Goal: Transaction & Acquisition: Purchase product/service

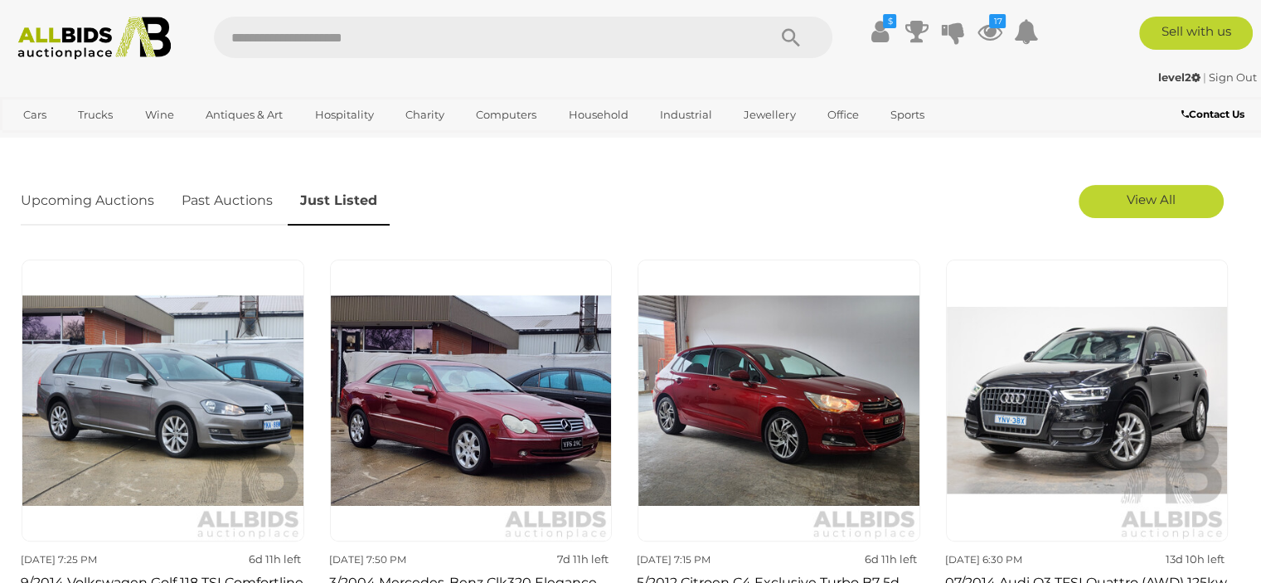
scroll to position [581, 0]
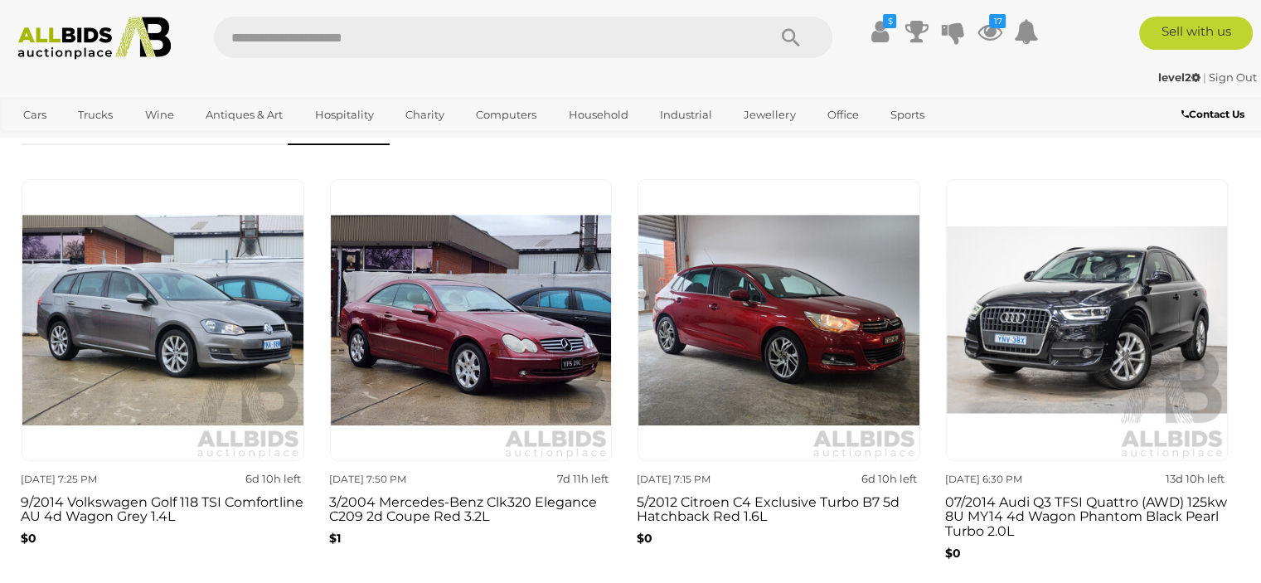
click at [133, 34] on img at bounding box center [94, 38] width 171 height 43
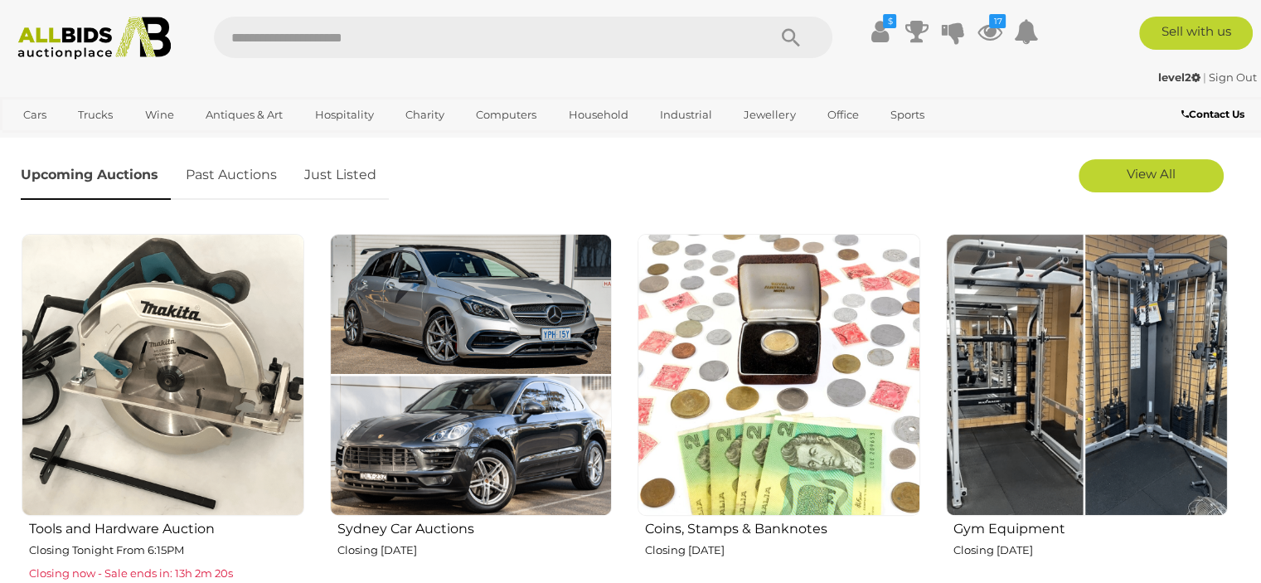
scroll to position [498, 0]
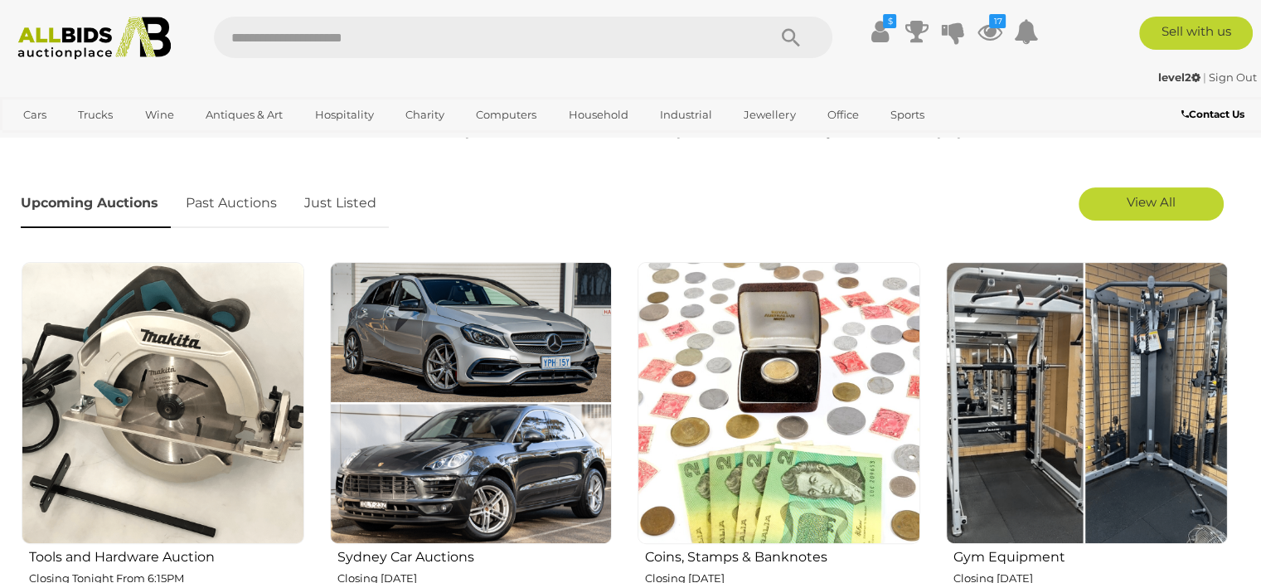
click at [349, 203] on link "Just Listed" at bounding box center [340, 203] width 97 height 49
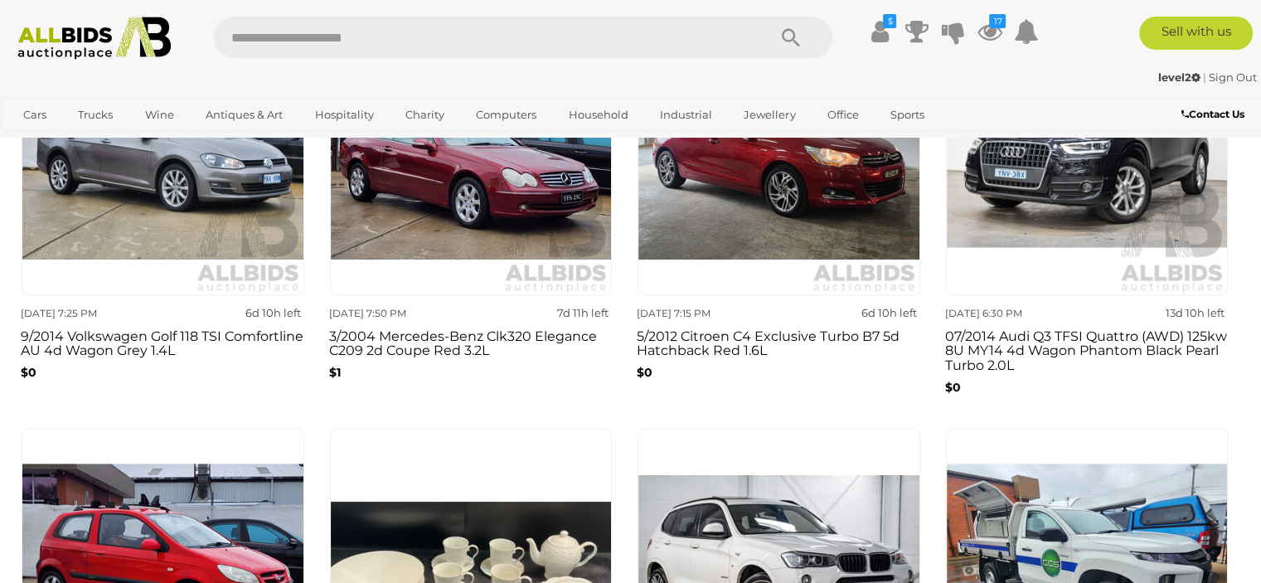
scroll to position [912, 0]
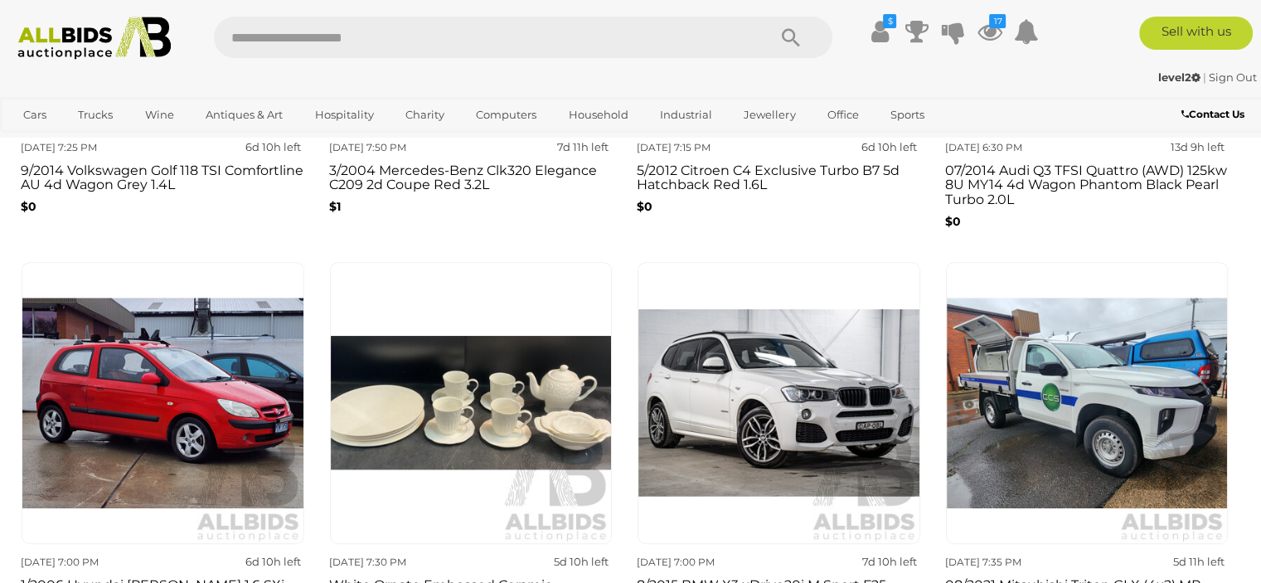
click at [119, 32] on img at bounding box center [94, 38] width 171 height 43
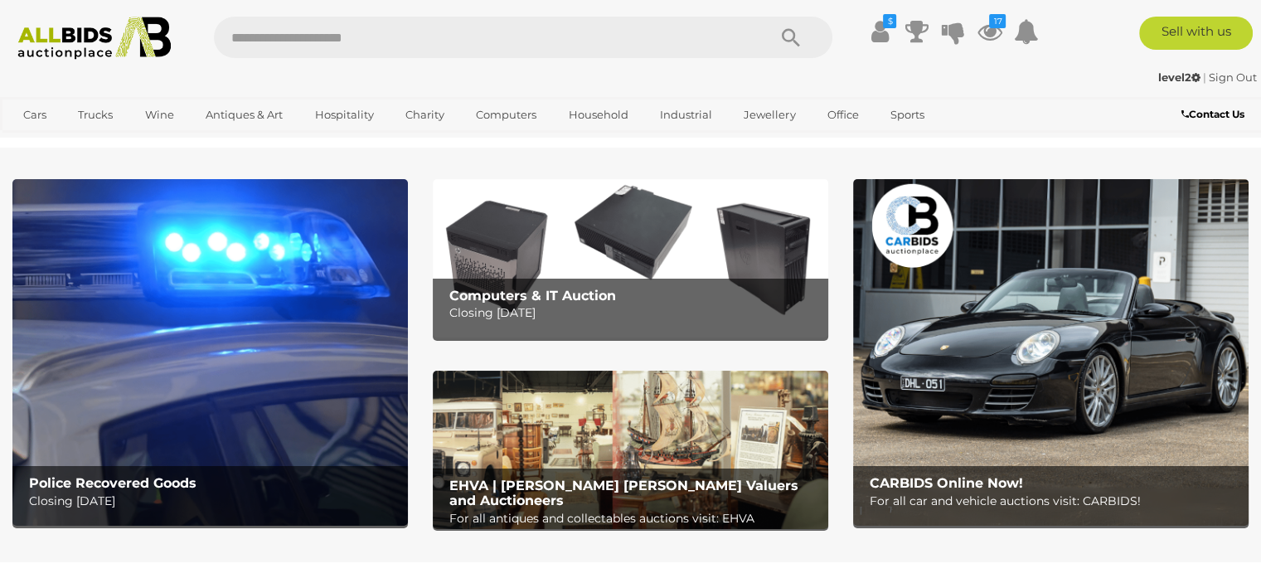
click at [127, 49] on img at bounding box center [94, 38] width 171 height 43
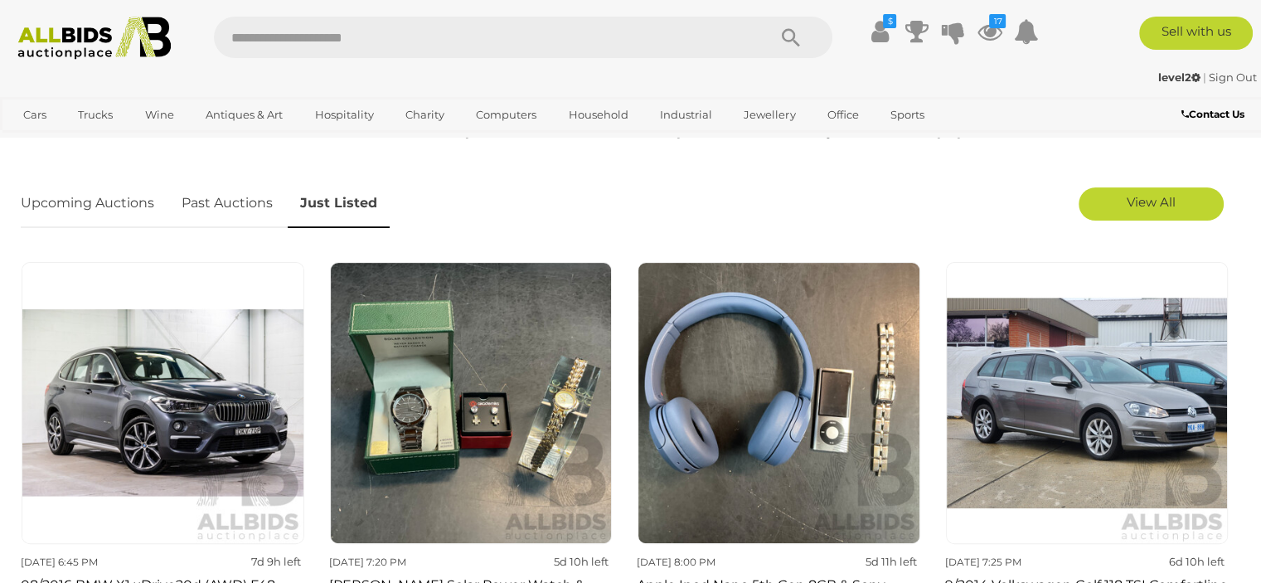
scroll to position [498, 0]
click at [1120, 196] on link "View All" at bounding box center [1151, 203] width 145 height 33
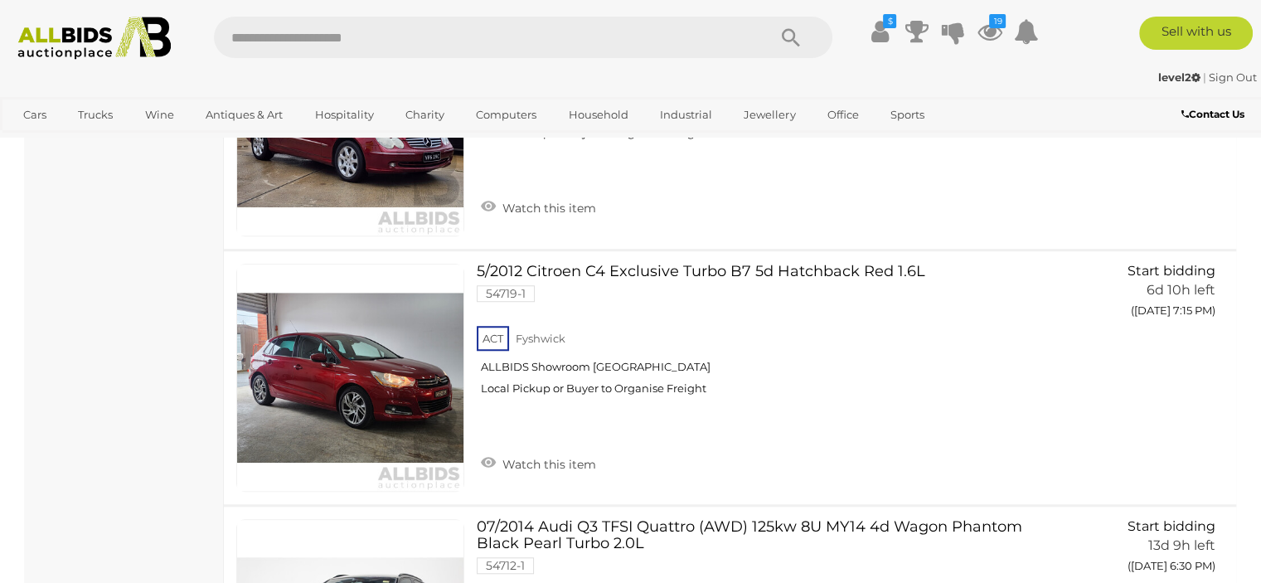
scroll to position [1493, 0]
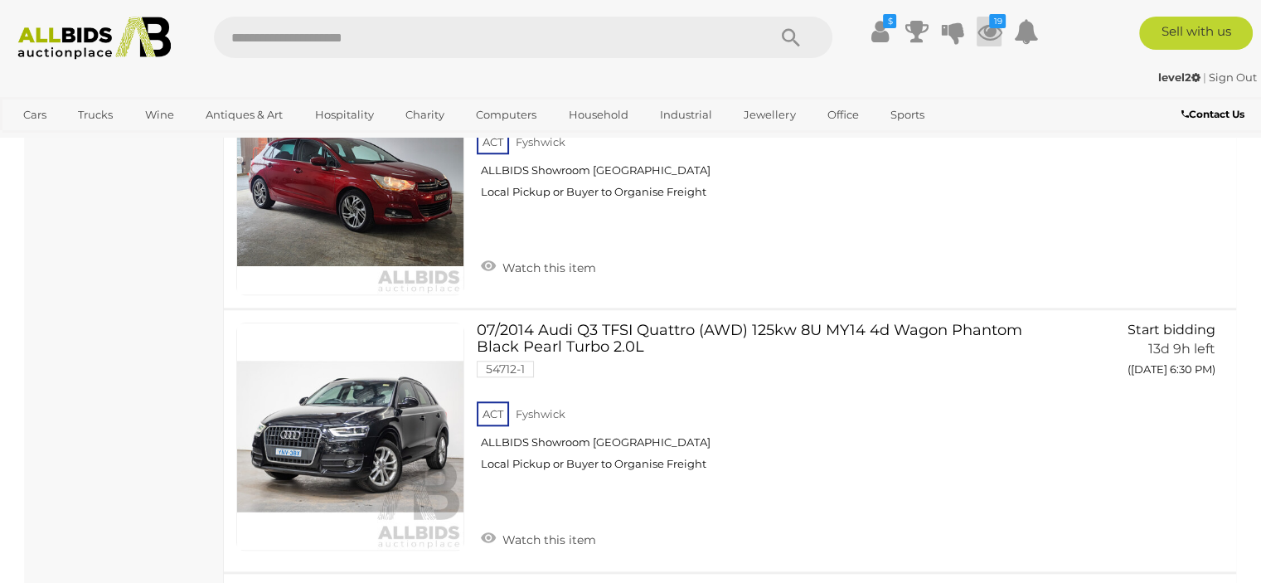
click at [982, 32] on icon at bounding box center [989, 32] width 25 height 30
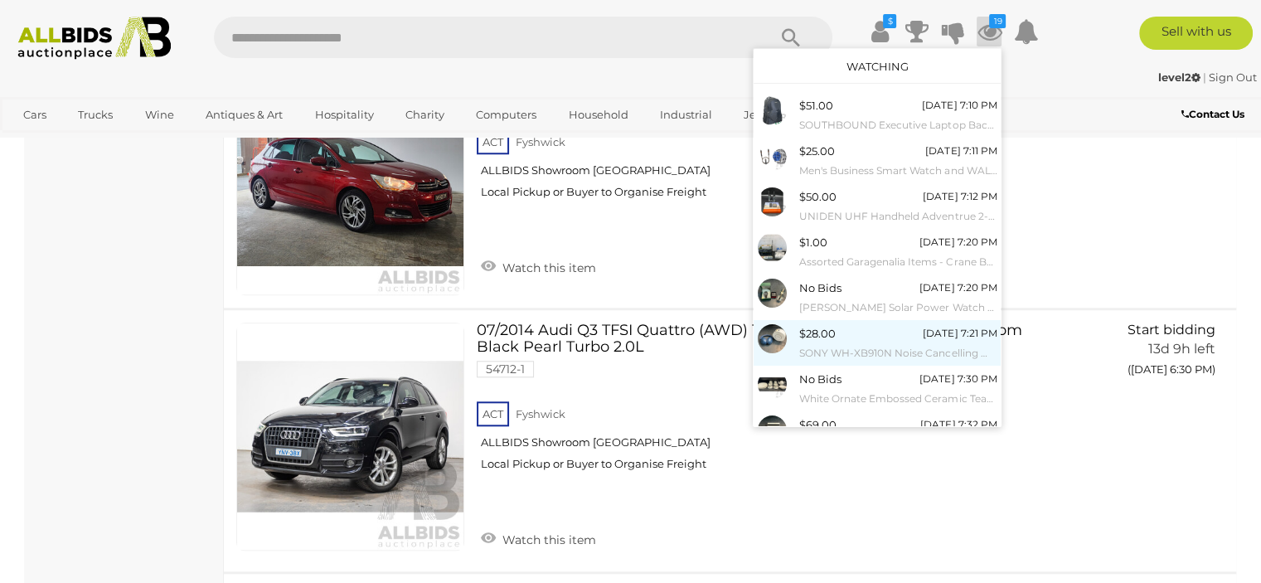
scroll to position [149, 0]
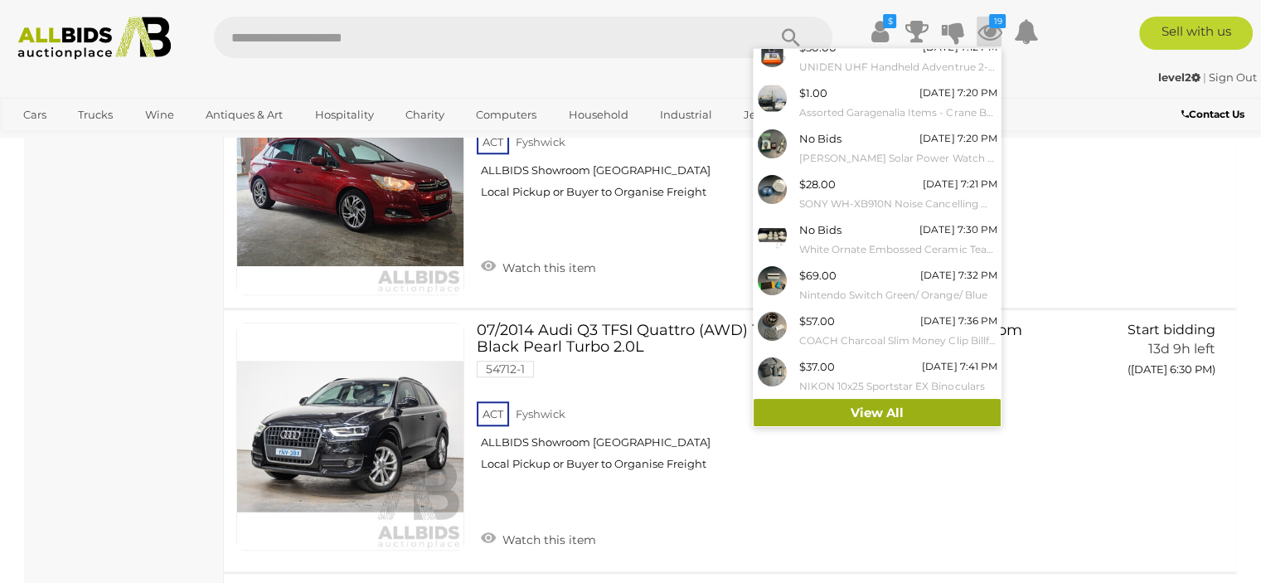
click at [844, 402] on link "View All" at bounding box center [877, 413] width 247 height 29
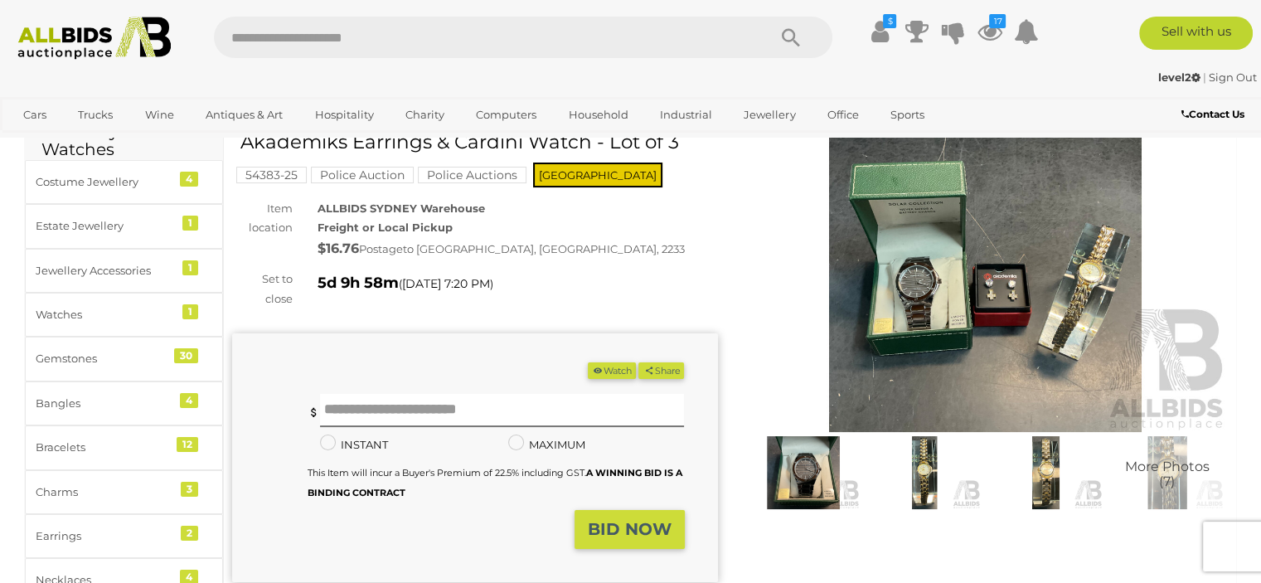
scroll to position [83, 0]
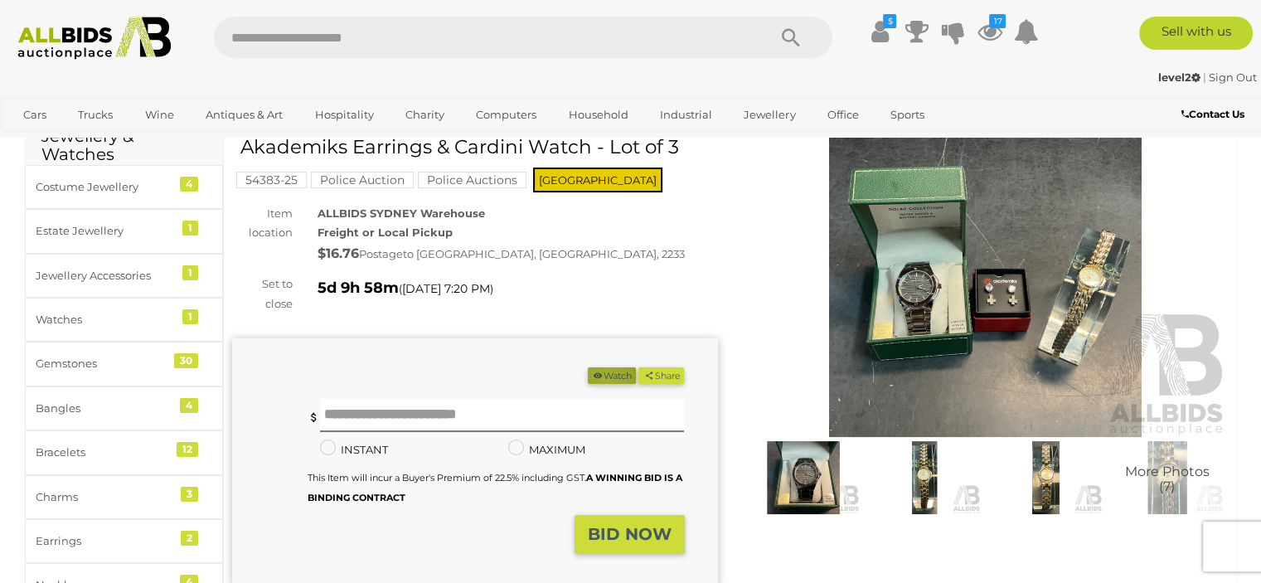
click at [600, 377] on button "Watch" at bounding box center [612, 375] width 48 height 17
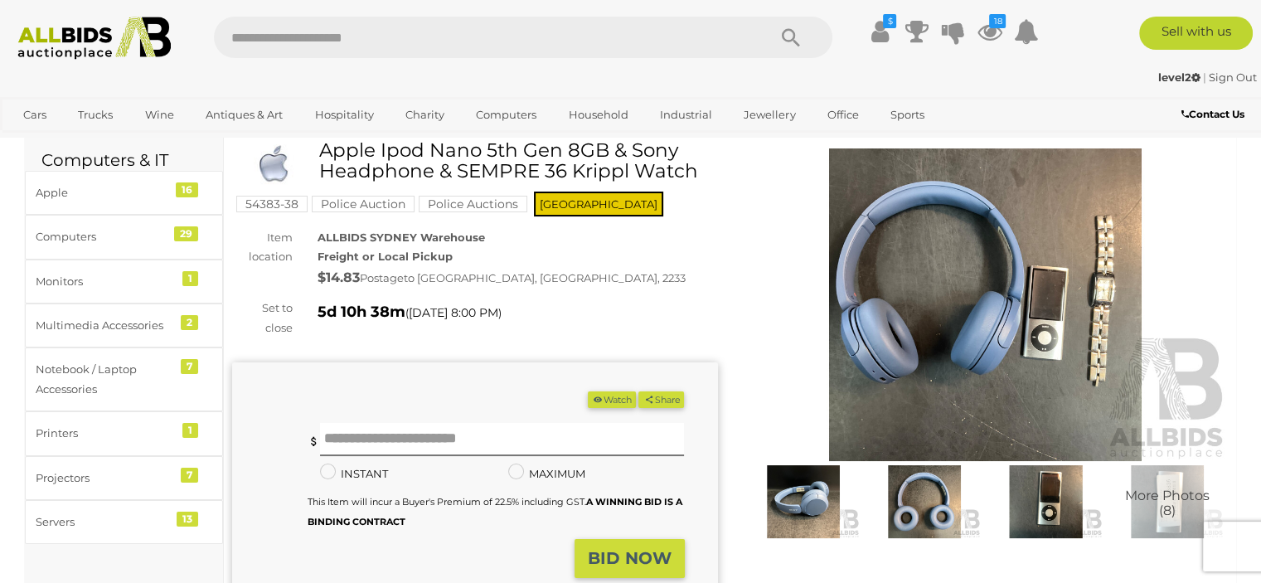
scroll to position [83, 0]
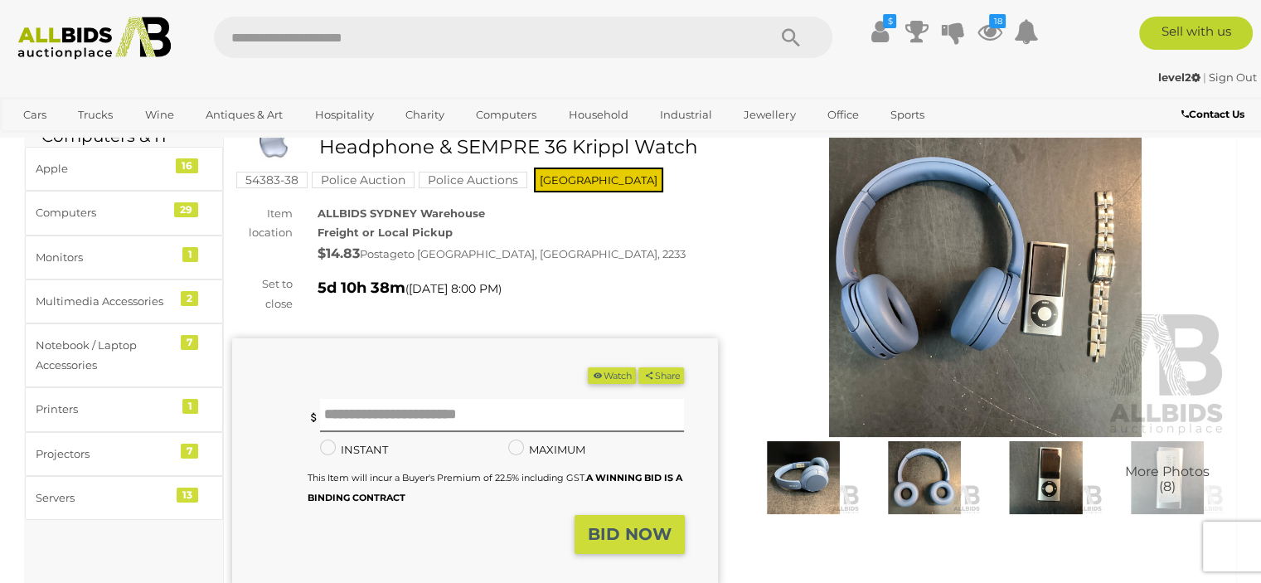
click at [1058, 304] on img at bounding box center [986, 280] width 486 height 313
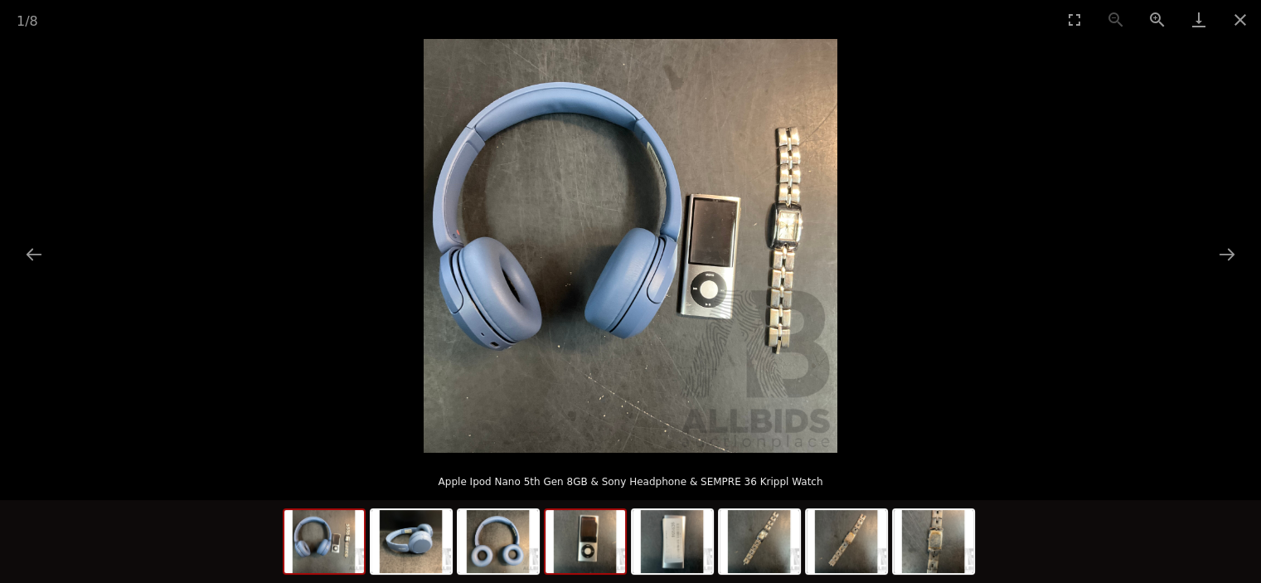
click at [594, 532] on img at bounding box center [586, 541] width 80 height 63
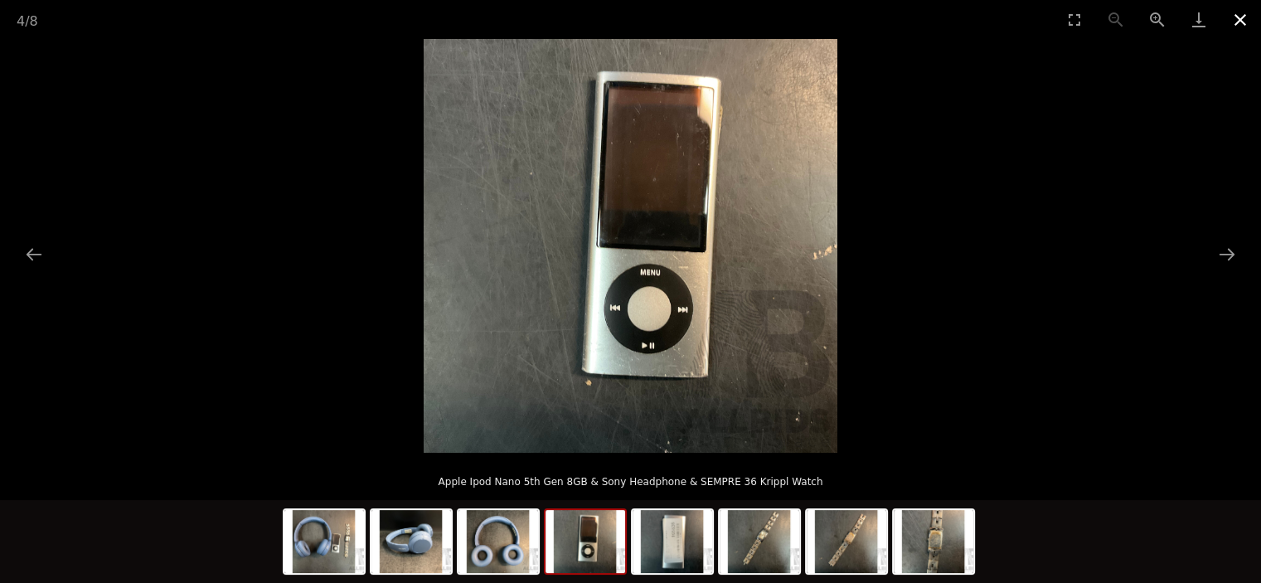
click at [1237, 25] on button "Close gallery" at bounding box center [1240, 19] width 41 height 39
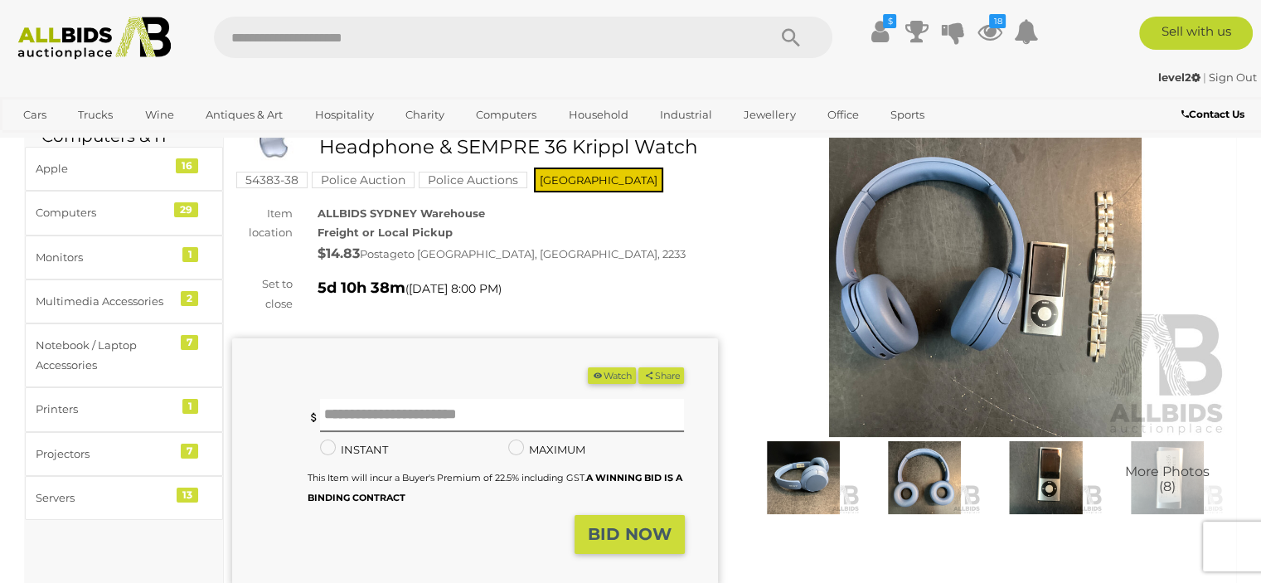
click at [605, 381] on button "Watch" at bounding box center [612, 375] width 48 height 17
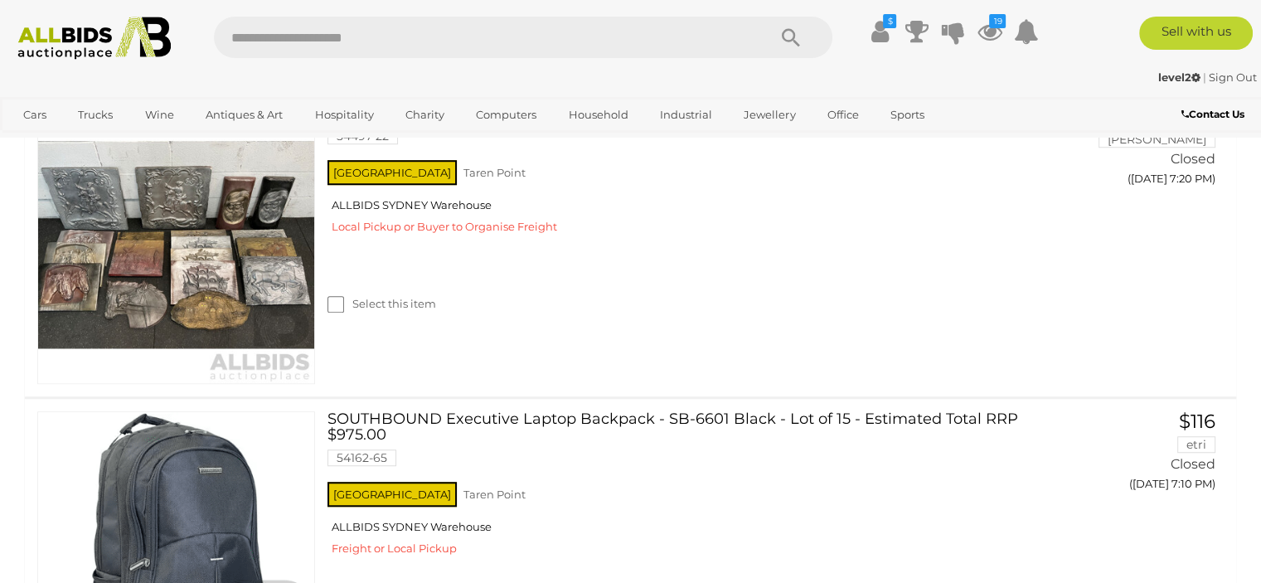
scroll to position [7611, 0]
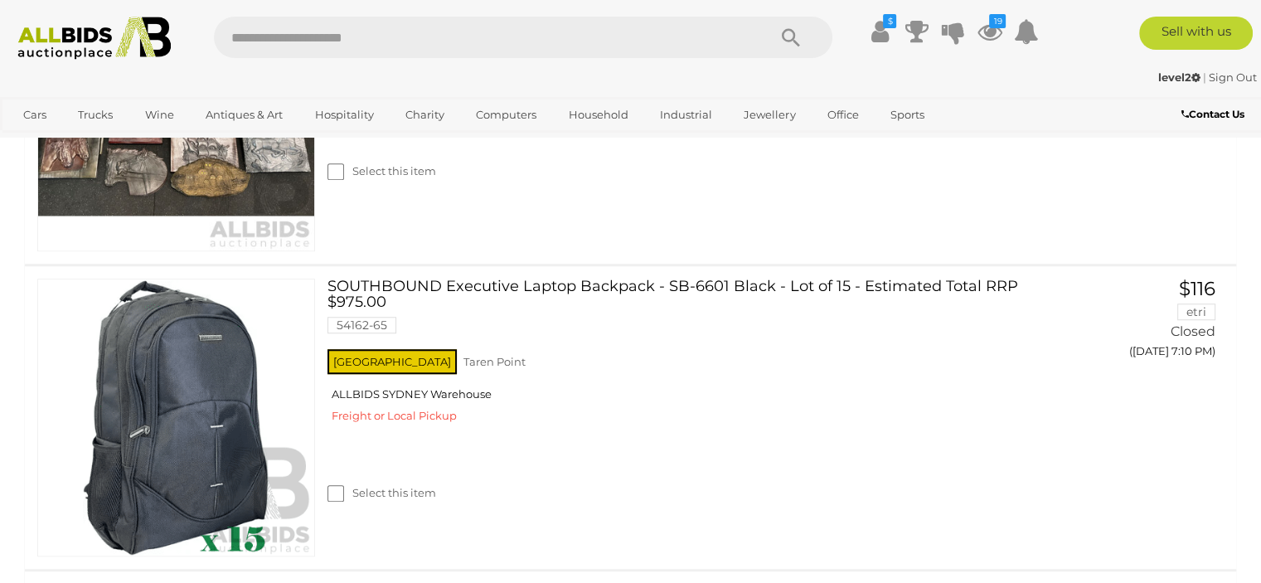
click at [136, 39] on img at bounding box center [94, 38] width 171 height 43
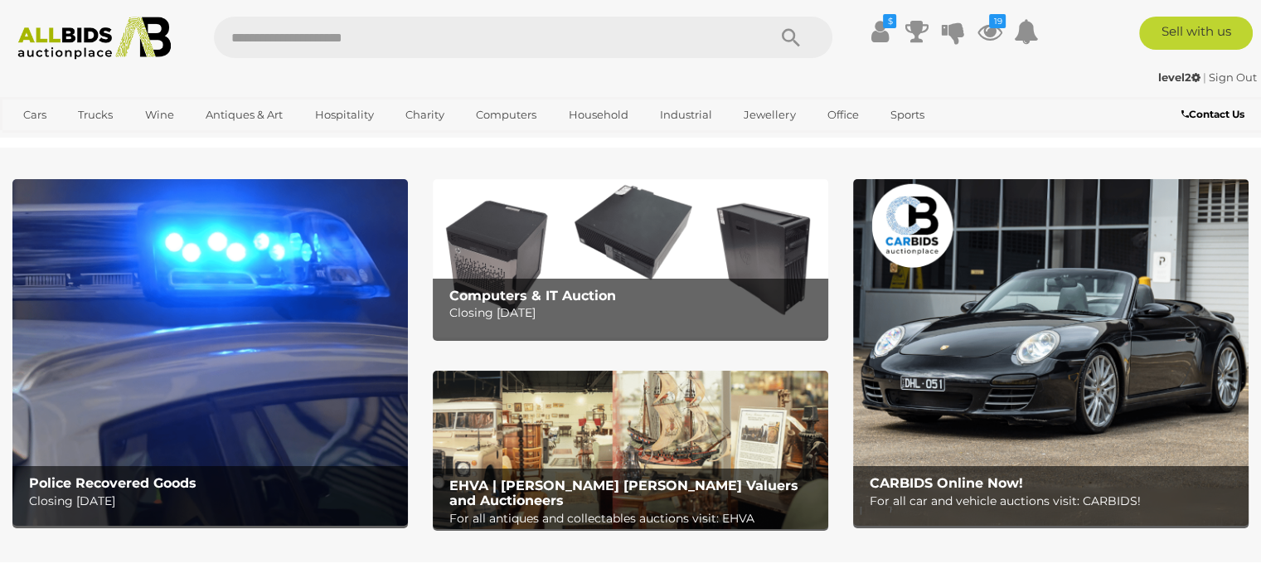
click at [156, 46] on img at bounding box center [94, 38] width 171 height 43
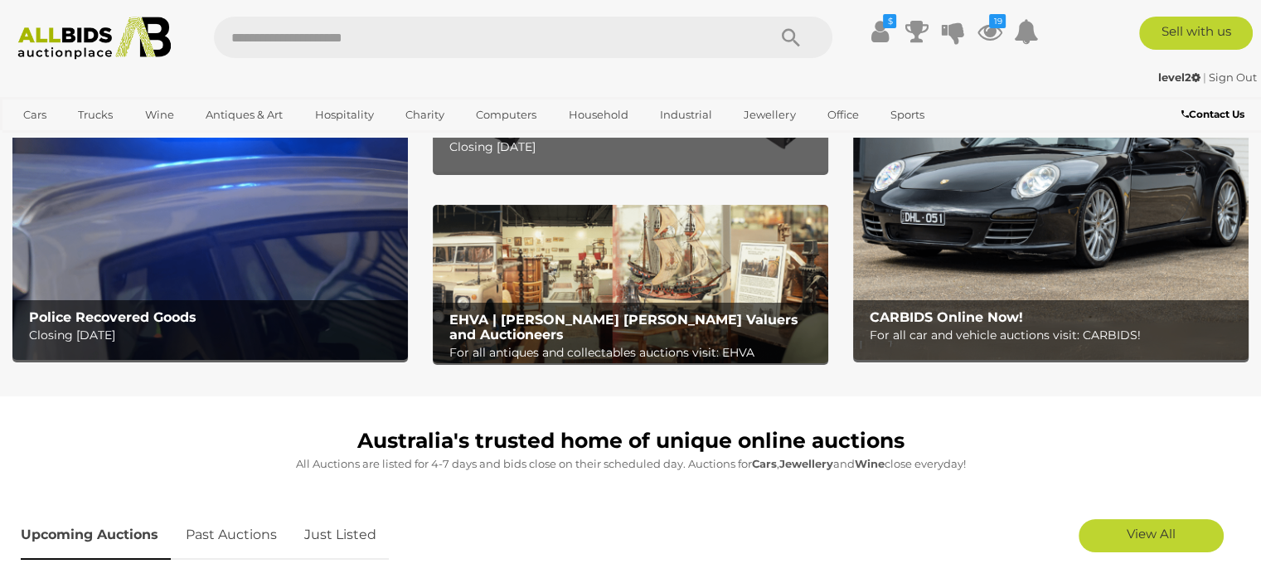
scroll to position [332, 0]
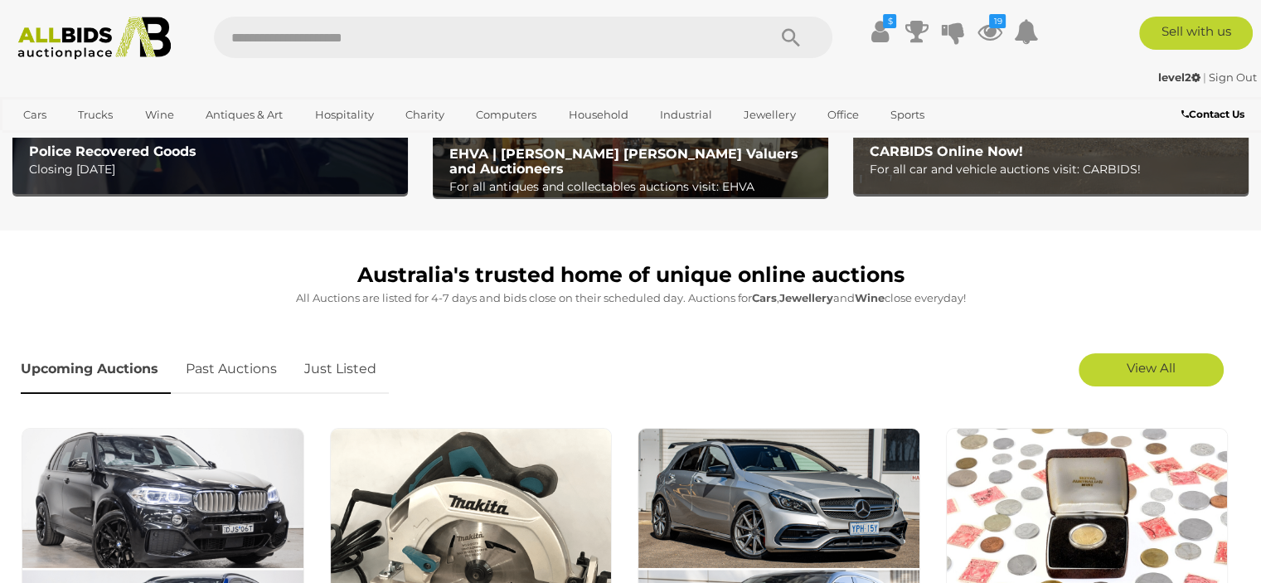
click at [371, 366] on link "Just Listed" at bounding box center [340, 369] width 97 height 49
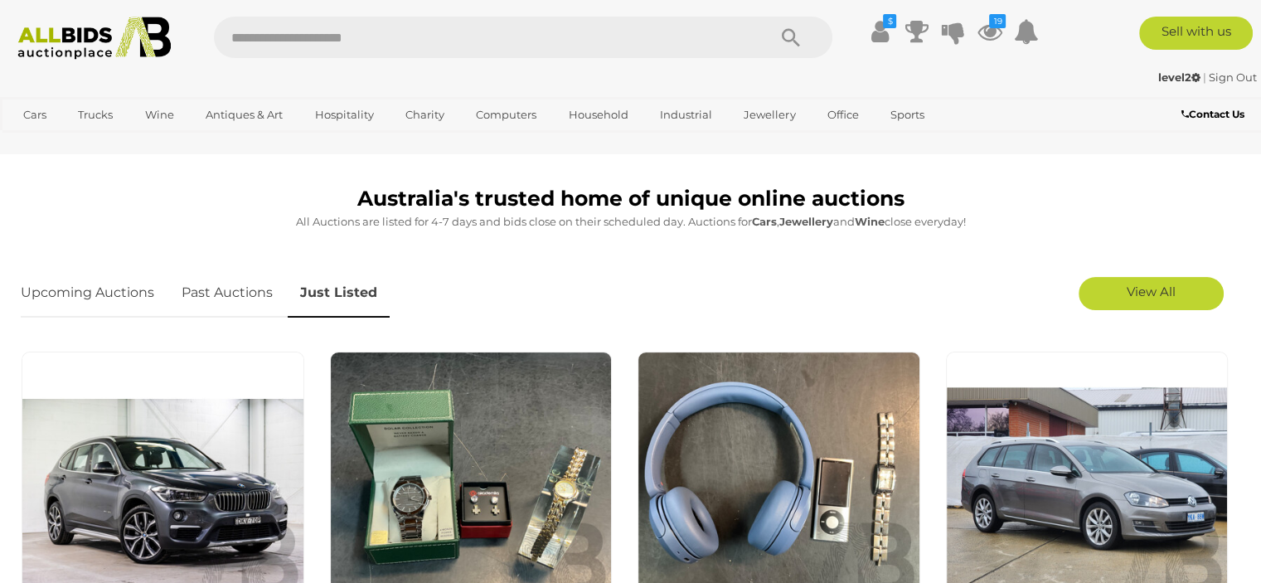
scroll to position [498, 0]
